Goal: Information Seeking & Learning: Learn about a topic

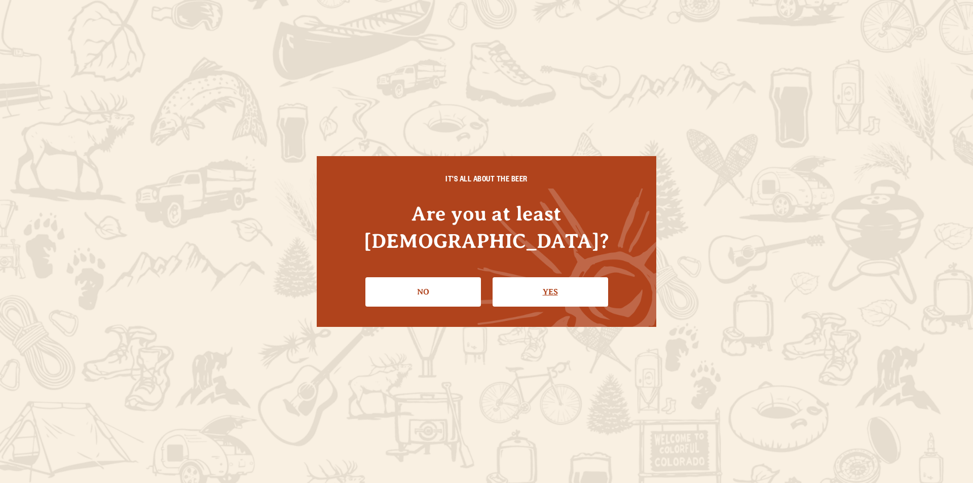
click at [524, 285] on link "Yes" at bounding box center [551, 291] width 116 height 29
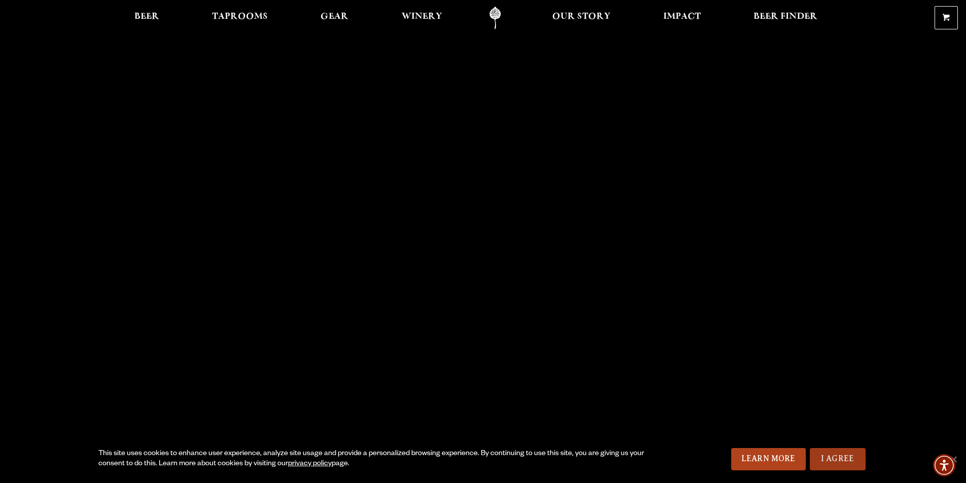
click at [837, 457] on link "I Agree" at bounding box center [837, 459] width 56 height 22
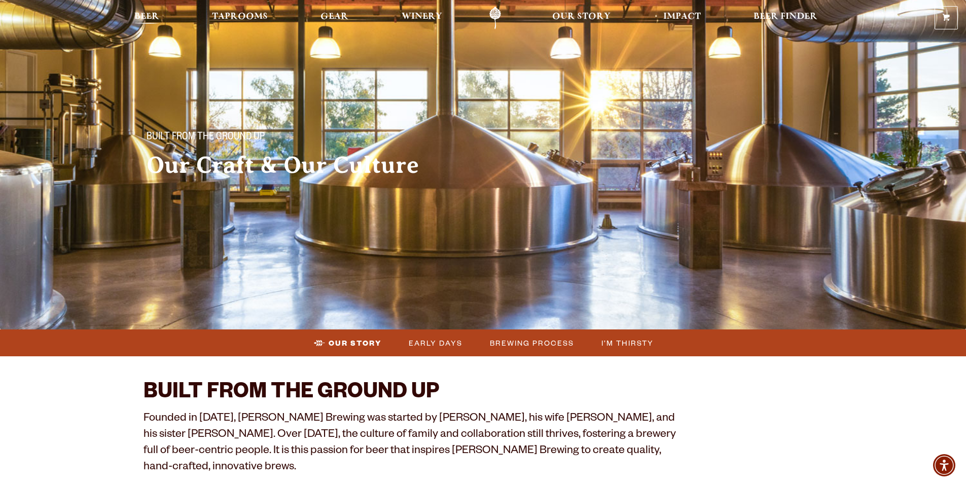
click at [154, 14] on span "Beer" at bounding box center [146, 17] width 25 height 8
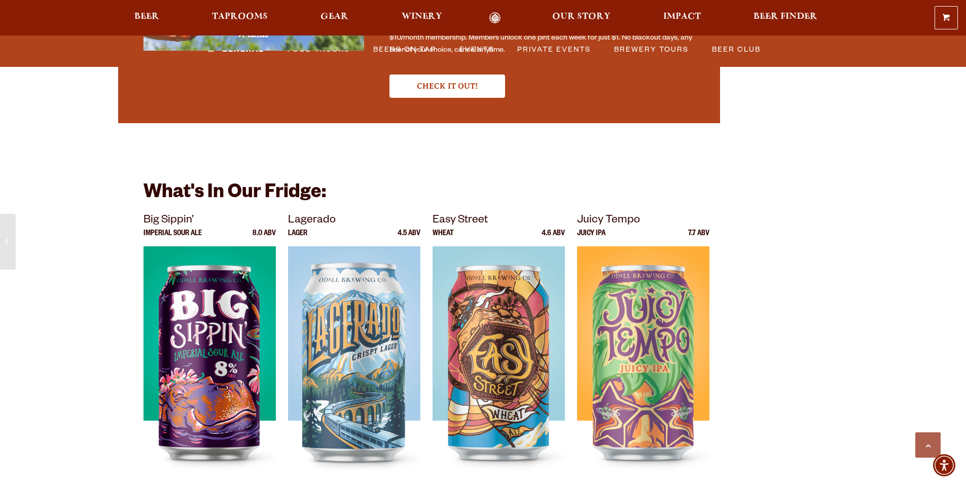
scroll to position [3396, 0]
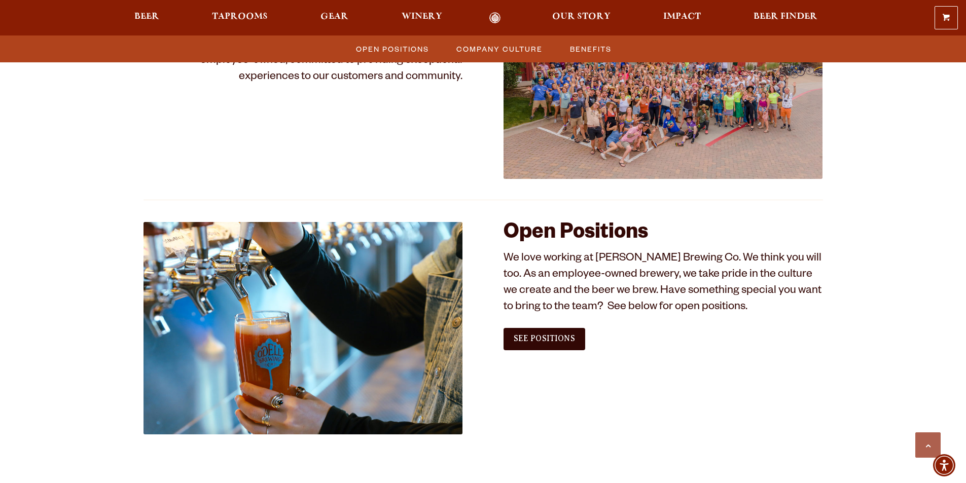
scroll to position [451, 0]
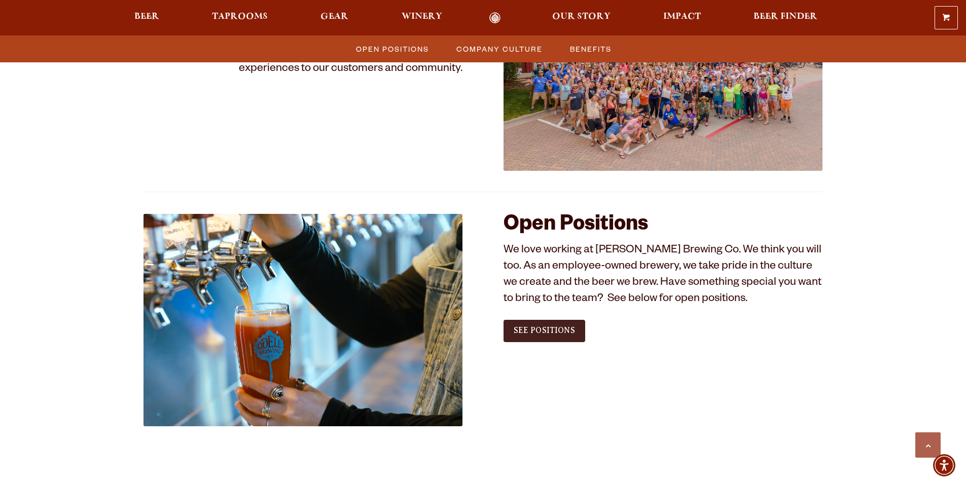
click at [557, 332] on span "See Positions" at bounding box center [543, 330] width 61 height 9
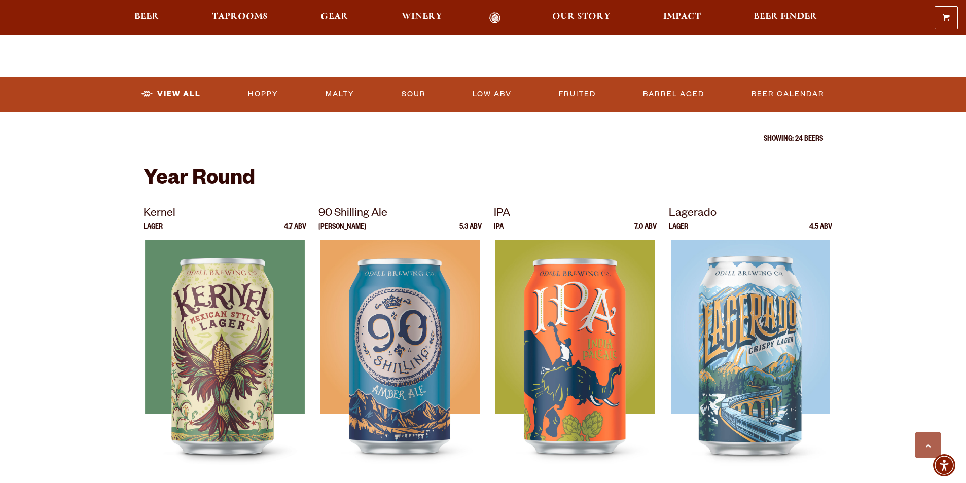
scroll to position [304, 0]
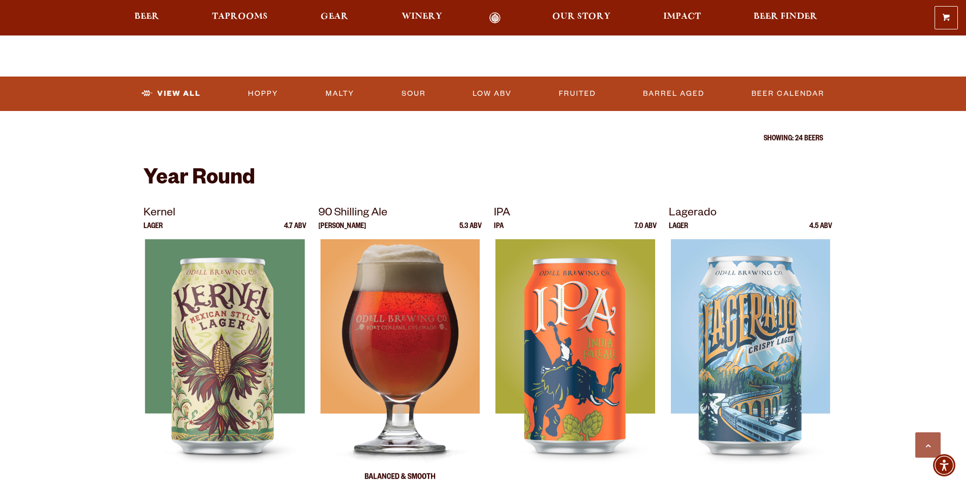
click at [384, 325] on img at bounding box center [399, 365] width 159 height 253
